Goal: Information Seeking & Learning: Learn about a topic

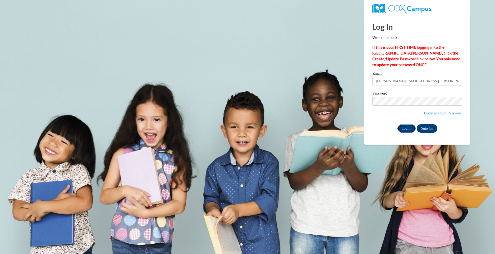
click at [406, 129] on input "Log In" at bounding box center [407, 128] width 19 height 8
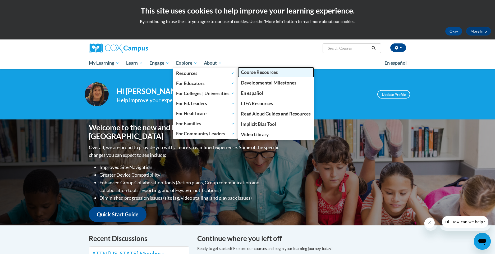
click at [276, 74] on span "Course Resources" at bounding box center [259, 72] width 37 height 6
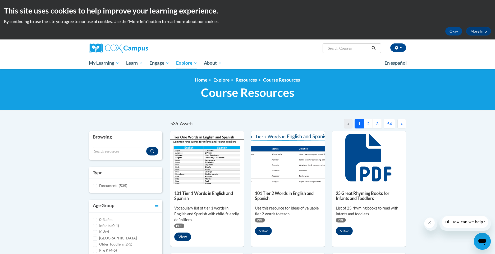
click at [367, 124] on button "2" at bounding box center [368, 124] width 9 height 10
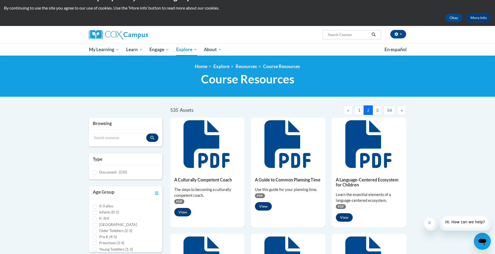
scroll to position [13, 0]
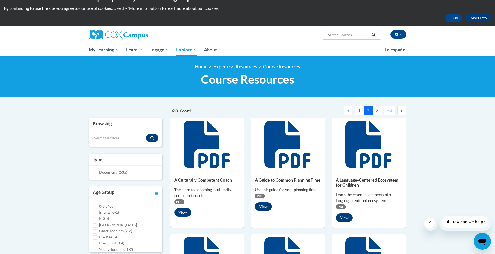
click at [378, 110] on button "3" at bounding box center [377, 111] width 9 height 10
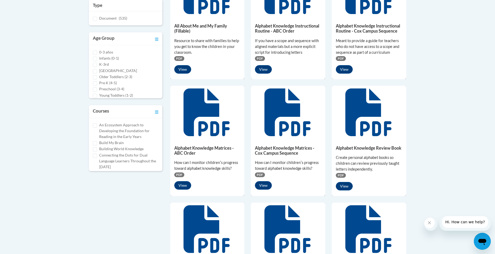
scroll to position [169, 0]
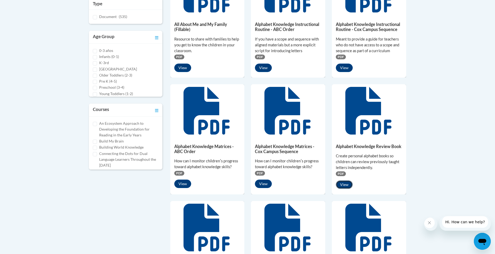
click at [347, 185] on button "View" at bounding box center [344, 184] width 17 height 8
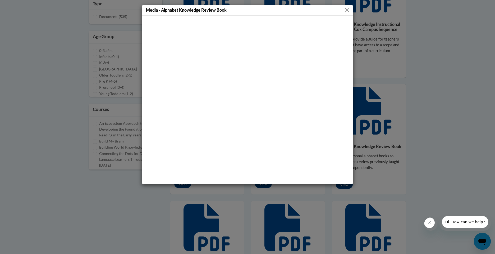
click at [346, 10] on button "Close" at bounding box center [347, 10] width 7 height 7
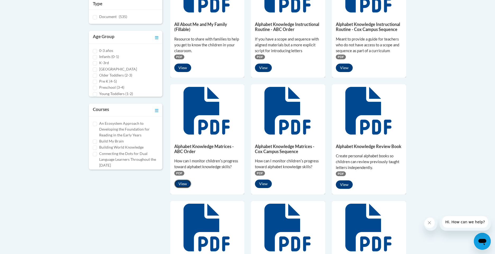
click at [183, 183] on button "View" at bounding box center [182, 183] width 17 height 8
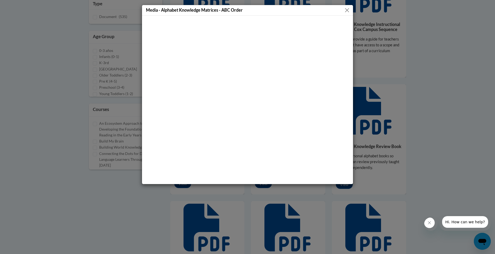
click at [347, 8] on button "Close" at bounding box center [347, 10] width 7 height 7
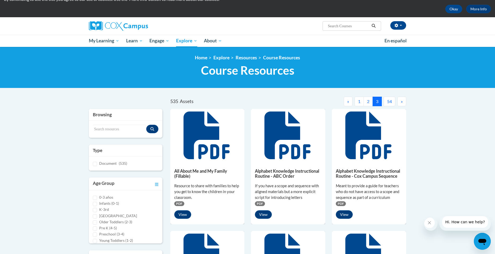
scroll to position [0, 0]
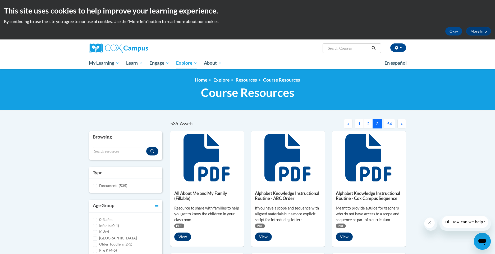
click at [402, 124] on span "»" at bounding box center [402, 123] width 2 height 5
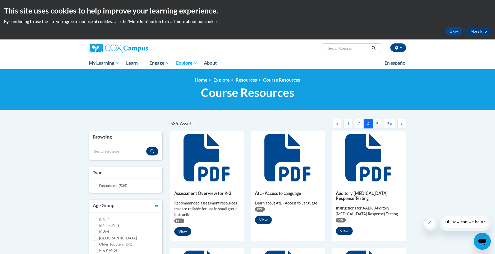
click at [378, 124] on button "5" at bounding box center [377, 124] width 9 height 10
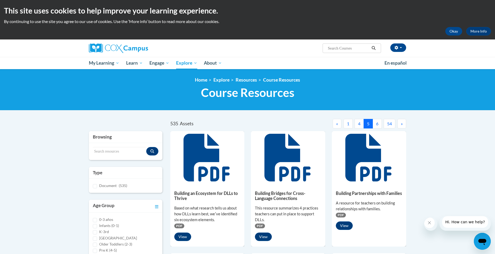
click at [378, 125] on button "6" at bounding box center [377, 124] width 9 height 10
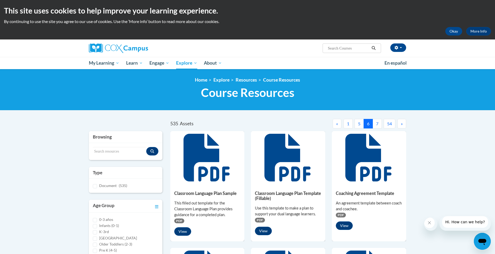
click at [378, 125] on button "7" at bounding box center [377, 124] width 9 height 10
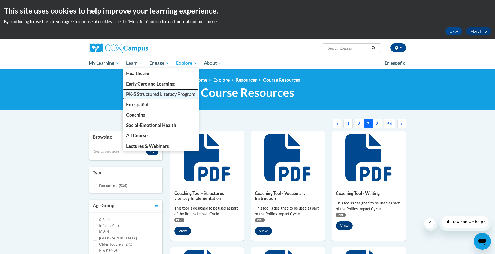
click at [143, 96] on span "PK-5 Structured Literacy Program" at bounding box center [160, 94] width 69 height 6
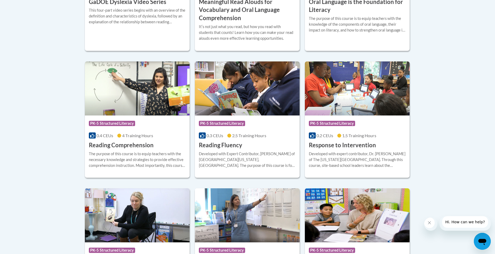
scroll to position [444, 0]
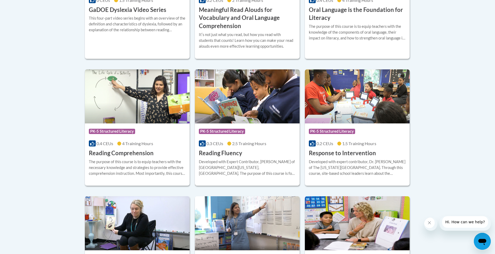
click at [249, 154] on div "Course Category: PK-5 Structured Literacy 0.3 CEUs 2.5 Training Hours COURSE Re…" at bounding box center [247, 140] width 105 height 34
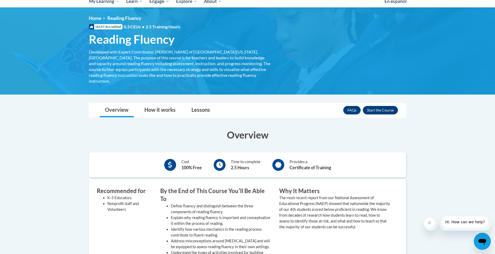
scroll to position [61, 0]
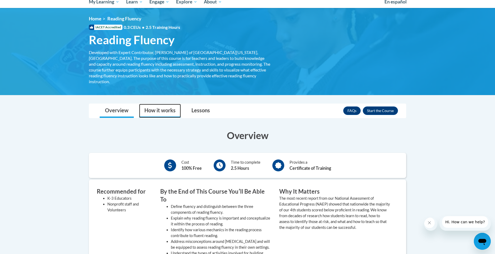
click at [162, 107] on link "How it works" at bounding box center [160, 111] width 42 height 14
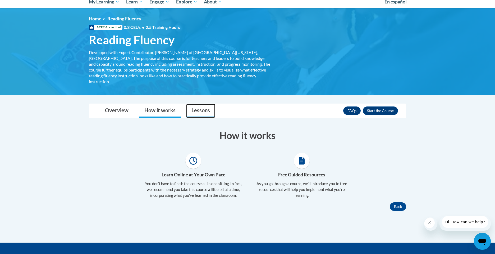
click at [198, 108] on link "Lessons" at bounding box center [200, 111] width 29 height 14
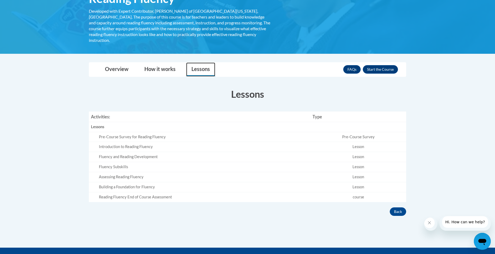
scroll to position [107, 0]
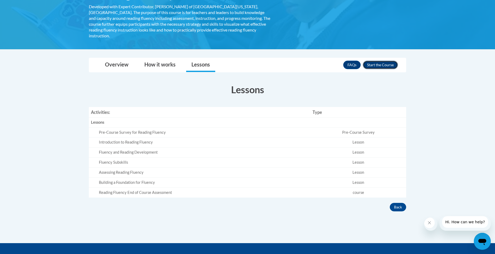
click at [366, 61] on button "Enroll" at bounding box center [380, 65] width 35 height 8
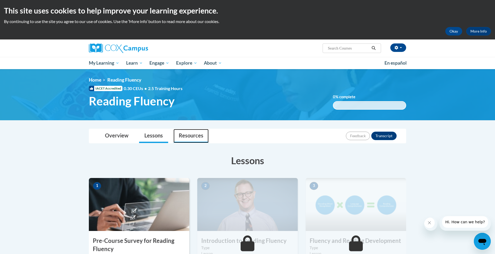
click at [192, 138] on link "Resources" at bounding box center [191, 136] width 35 height 14
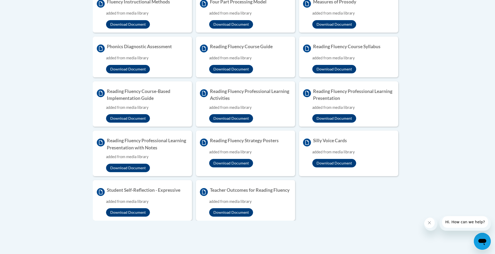
scroll to position [229, 0]
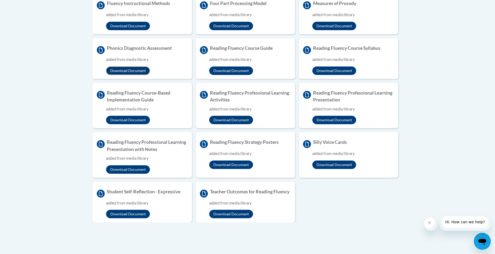
click at [139, 71] on button "Download Document" at bounding box center [128, 70] width 44 height 8
